Goal: Information Seeking & Learning: Learn about a topic

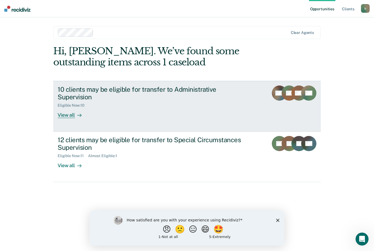
click at [68, 113] on div "View all" at bounding box center [73, 113] width 30 height 11
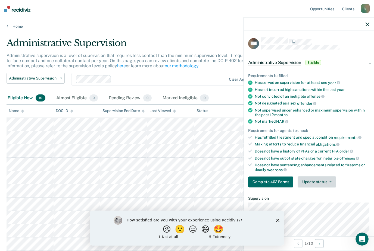
click at [331, 182] on icon "button" at bounding box center [331, 182] width 2 height 1
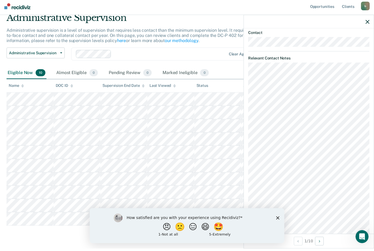
scroll to position [21, 0]
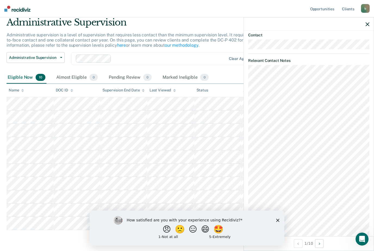
click at [277, 219] on icon "Close survey" at bounding box center [277, 220] width 3 height 3
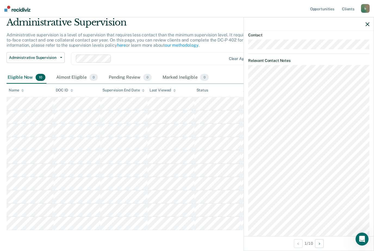
click at [367, 26] on icon "button" at bounding box center [368, 24] width 4 height 4
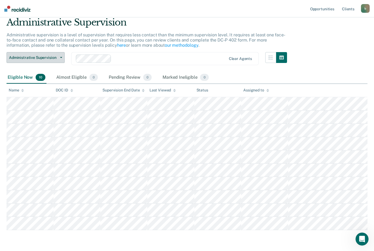
click at [57, 57] on span "Administrative Supervision" at bounding box center [33, 57] width 49 height 5
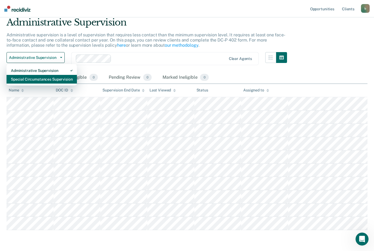
click at [21, 79] on div "Special Circumstances Supervision" at bounding box center [42, 79] width 62 height 9
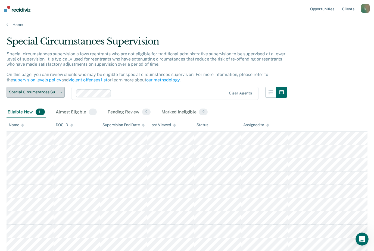
scroll to position [11, 0]
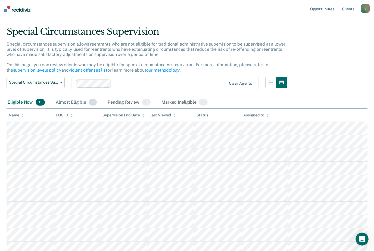
click at [70, 104] on div "Almost Eligible 1" at bounding box center [76, 103] width 43 height 12
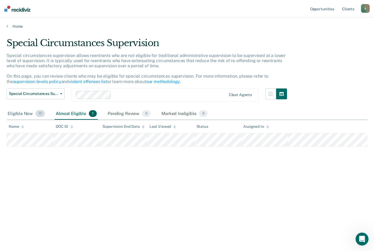
click at [20, 108] on div "Eligible Now 11" at bounding box center [26, 114] width 39 height 12
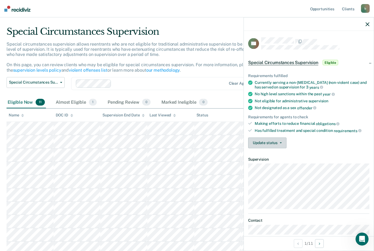
click at [283, 143] on button "Update status" at bounding box center [267, 143] width 38 height 11
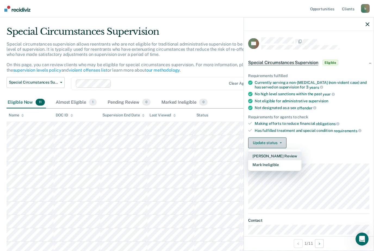
scroll to position [0, 0]
click at [343, 158] on dt "Supervision" at bounding box center [308, 159] width 121 height 5
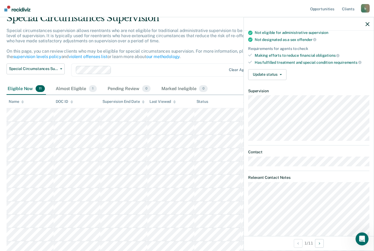
scroll to position [49, 0]
